Goal: Task Accomplishment & Management: Manage account settings

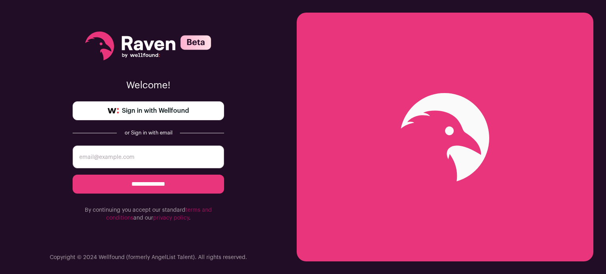
click at [186, 112] on span "Sign in with Wellfound" at bounding box center [155, 110] width 67 height 9
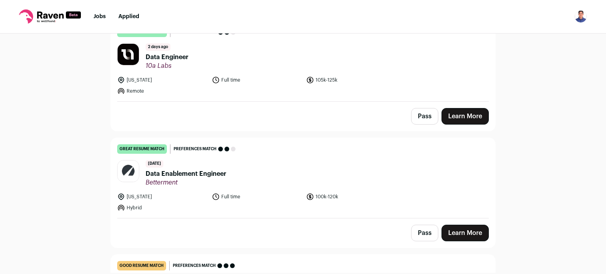
scroll to position [118, 0]
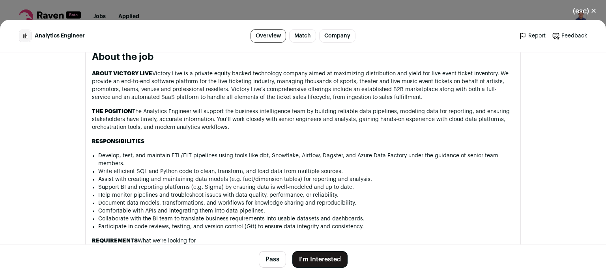
scroll to position [355, 0]
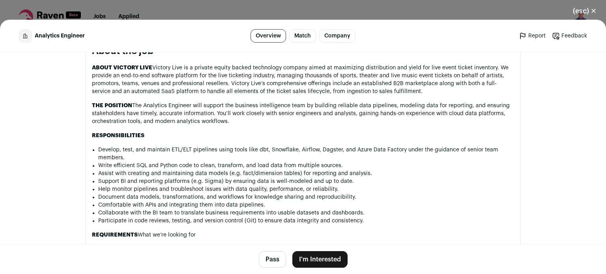
click at [591, 13] on button "(esc) ✕" at bounding box center [585, 10] width 43 height 17
